Goal: Task Accomplishment & Management: Manage account settings

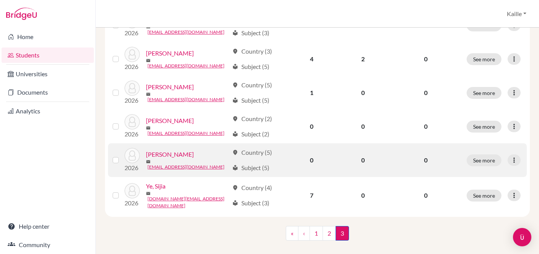
scroll to position [149, 0]
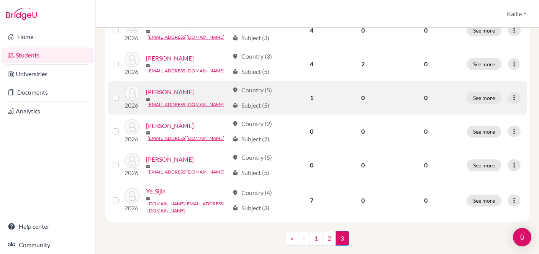
click at [168, 96] on link "Urano, Yuna" at bounding box center [170, 91] width 48 height 9
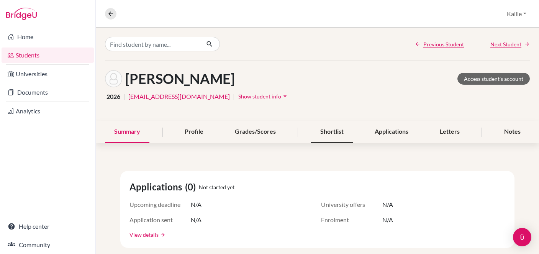
click at [328, 139] on div "Shortlist" at bounding box center [332, 132] width 42 height 23
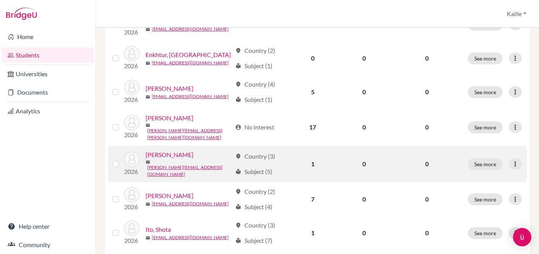
scroll to position [422, 0]
click at [486, 158] on button "See more" at bounding box center [484, 164] width 35 height 12
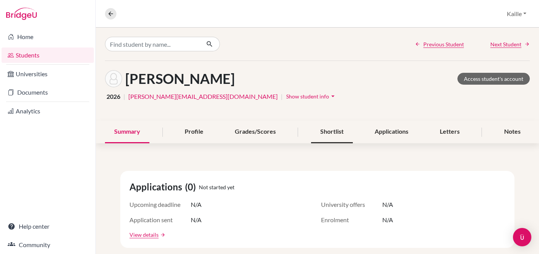
click at [331, 132] on div "Shortlist" at bounding box center [332, 132] width 42 height 23
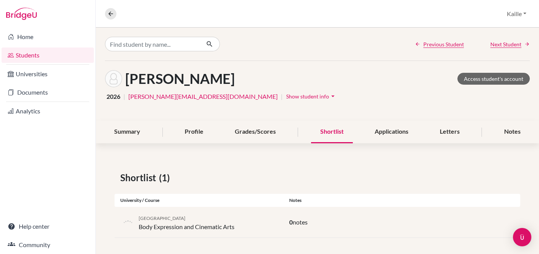
scroll to position [2, 0]
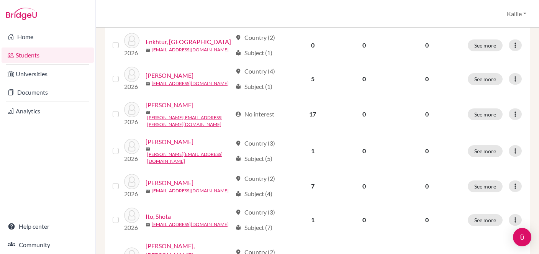
scroll to position [439, 0]
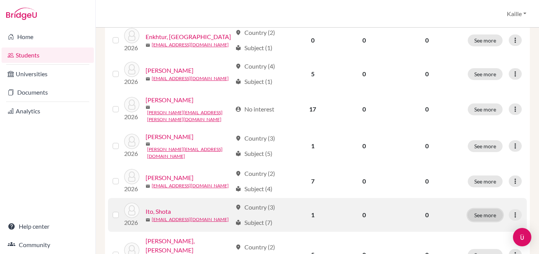
click at [497, 209] on button "See more" at bounding box center [484, 215] width 35 height 12
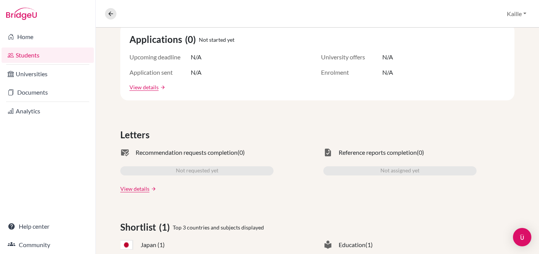
scroll to position [43, 0]
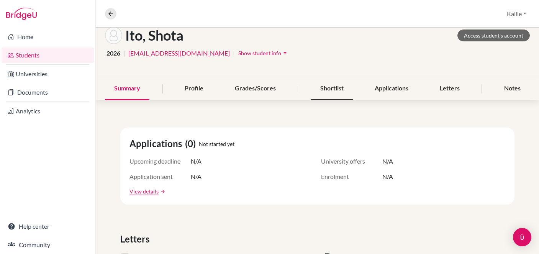
click at [339, 95] on div "Shortlist" at bounding box center [332, 88] width 42 height 23
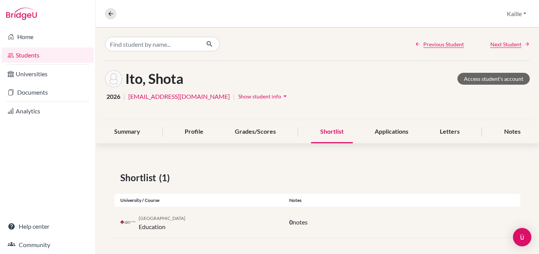
scroll to position [2, 0]
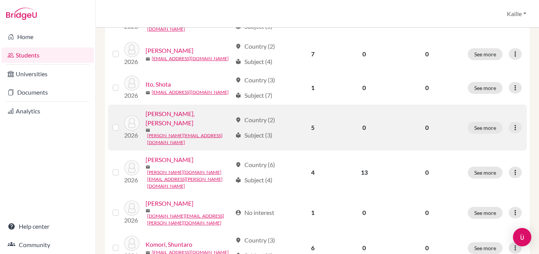
scroll to position [569, 0]
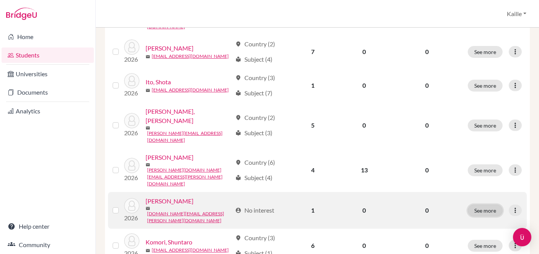
click at [489, 204] on button "See more" at bounding box center [484, 210] width 35 height 12
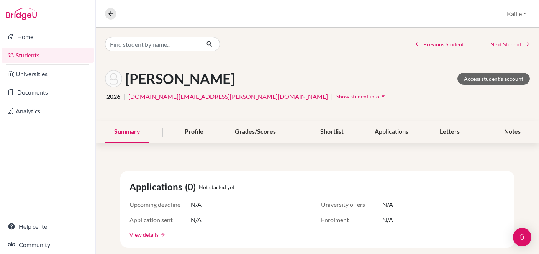
click at [336, 119] on div "Kim, Mikang Access student's account 2026 | mikang.kim@students.aobajapan.jp | …" at bounding box center [317, 91] width 443 height 60
click at [336, 132] on div "Shortlist" at bounding box center [332, 132] width 42 height 23
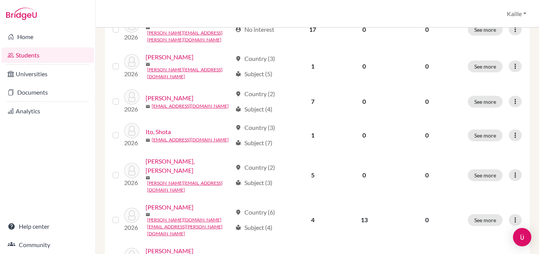
scroll to position [530, 0]
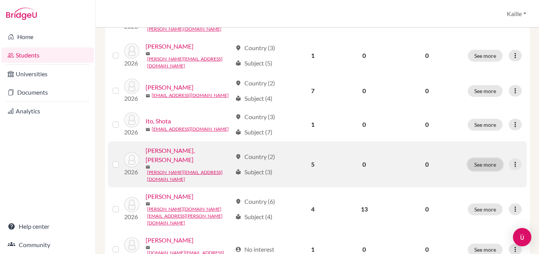
click at [485, 158] on button "See more" at bounding box center [484, 164] width 35 height 12
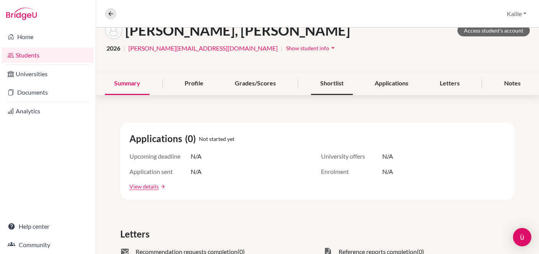
scroll to position [52, 0]
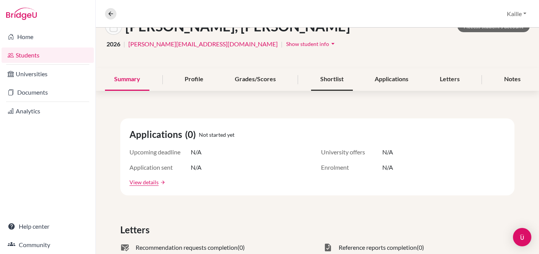
click at [341, 85] on div "Shortlist" at bounding box center [332, 79] width 42 height 23
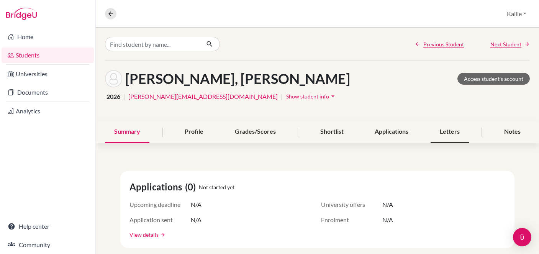
click at [454, 137] on div "Letters" at bounding box center [449, 132] width 38 height 23
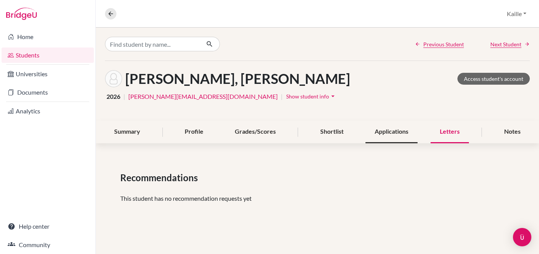
click at [383, 137] on div "Applications" at bounding box center [391, 132] width 52 height 23
click at [135, 132] on div "Summary" at bounding box center [127, 132] width 44 height 23
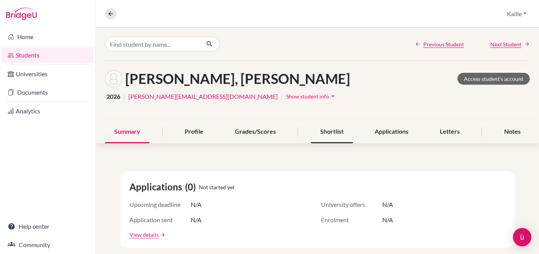
click at [336, 136] on div "Shortlist" at bounding box center [332, 132] width 42 height 23
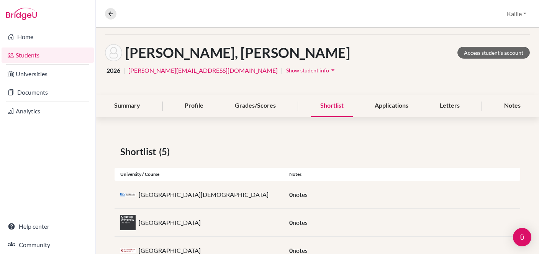
scroll to position [111, 0]
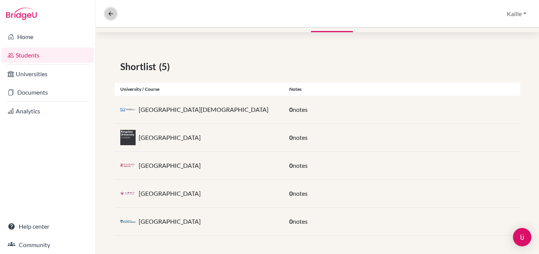
click at [109, 14] on icon at bounding box center [110, 13] width 7 height 7
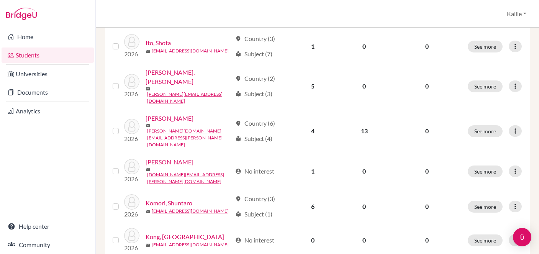
scroll to position [634, 0]
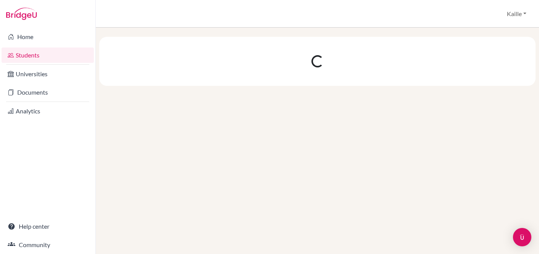
scroll to position [0, 0]
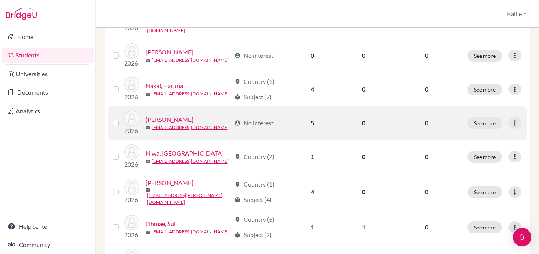
scroll to position [302, 0]
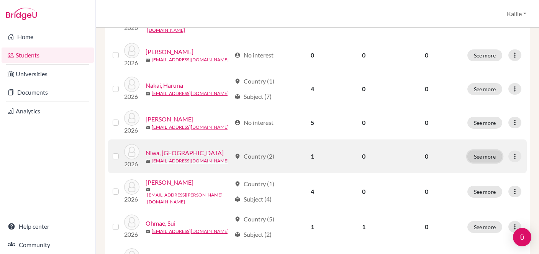
click at [482, 150] on button "See more" at bounding box center [484, 156] width 35 height 12
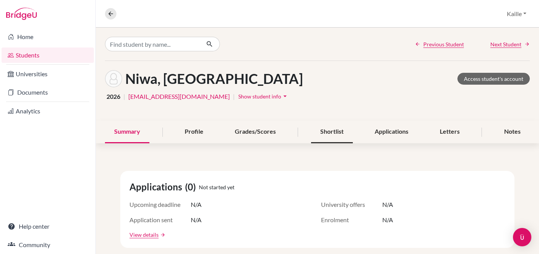
click at [345, 138] on div "Shortlist" at bounding box center [332, 132] width 42 height 23
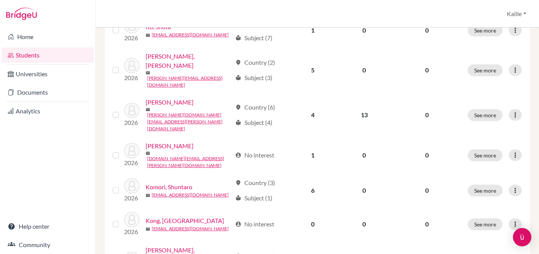
scroll to position [634, 0]
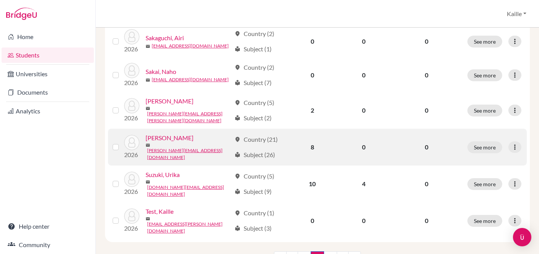
scroll to position [634, 0]
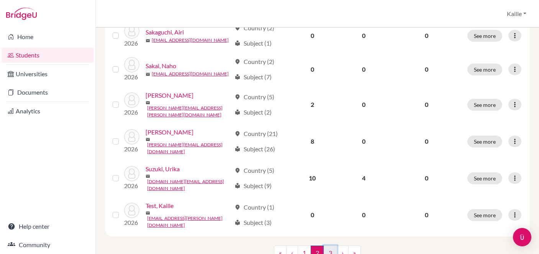
click at [330, 245] on link "3" at bounding box center [329, 252] width 13 height 15
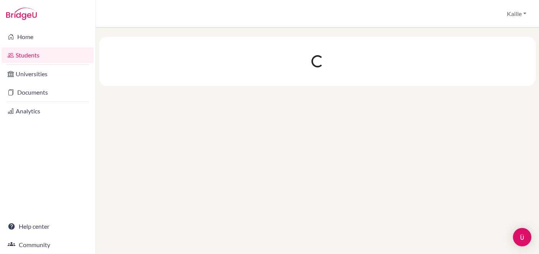
scroll to position [0, 0]
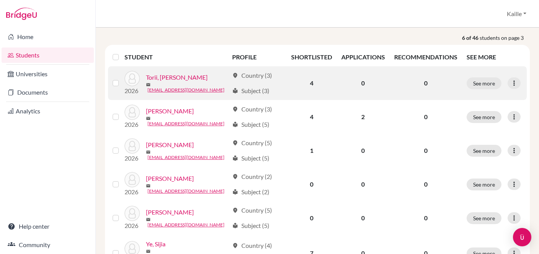
scroll to position [98, 0]
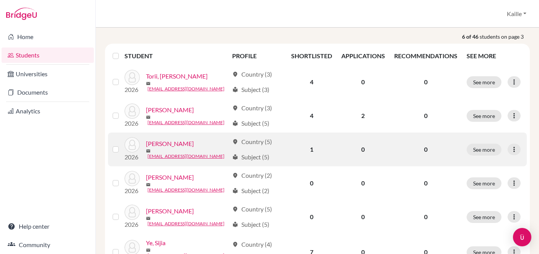
click at [165, 146] on link "Urano, Yuna" at bounding box center [170, 143] width 48 height 9
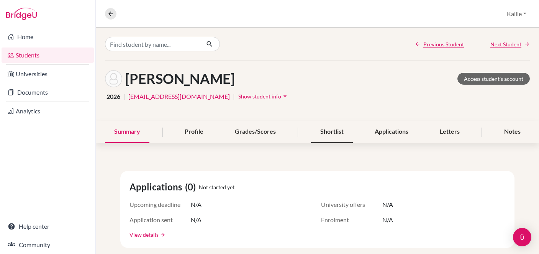
click at [329, 133] on div "Shortlist" at bounding box center [332, 132] width 42 height 23
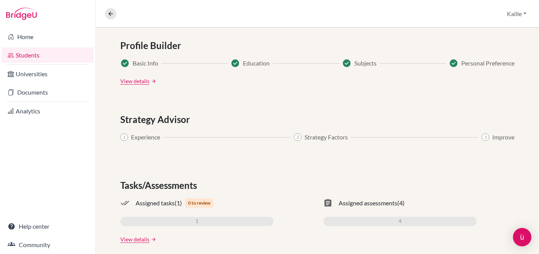
scroll to position [419, 0]
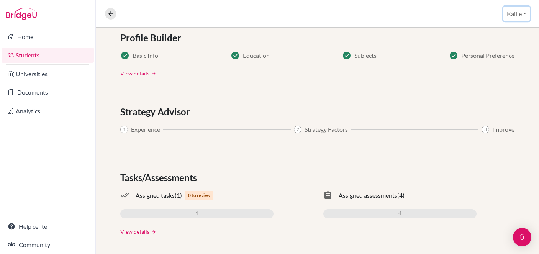
click at [509, 16] on button "Kaille" at bounding box center [516, 14] width 26 height 15
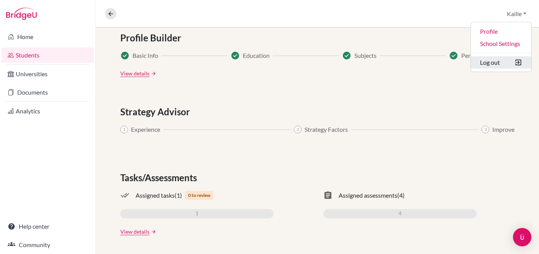
click at [488, 60] on button "Log out" at bounding box center [500, 62] width 60 height 12
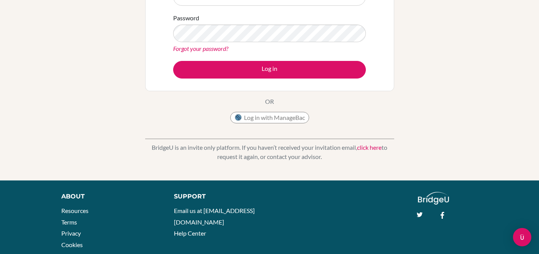
scroll to position [174, 0]
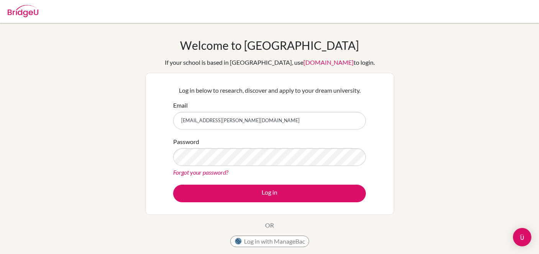
drag, startPoint x: 0, startPoint y: 0, endPoint x: 254, endPoint y: 118, distance: 280.0
click at [254, 118] on input "kaille.kirkham@aobajapan.jp" at bounding box center [269, 121] width 193 height 18
drag, startPoint x: 254, startPoint y: 119, endPoint x: 148, endPoint y: 113, distance: 105.8
click at [148, 113] on div "Log in below to research, discover and apply to your dream university. Email ka…" at bounding box center [269, 144] width 249 height 142
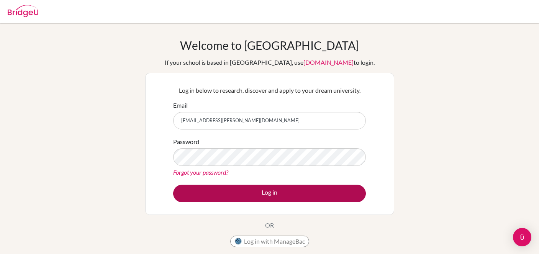
type input "[EMAIL_ADDRESS][PERSON_NAME][DOMAIN_NAME]"
click at [240, 191] on button "Log in" at bounding box center [269, 193] width 193 height 18
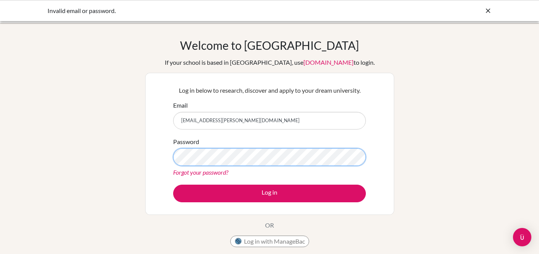
click at [173, 184] on button "Log in" at bounding box center [269, 193] width 193 height 18
